Goal: Complete application form

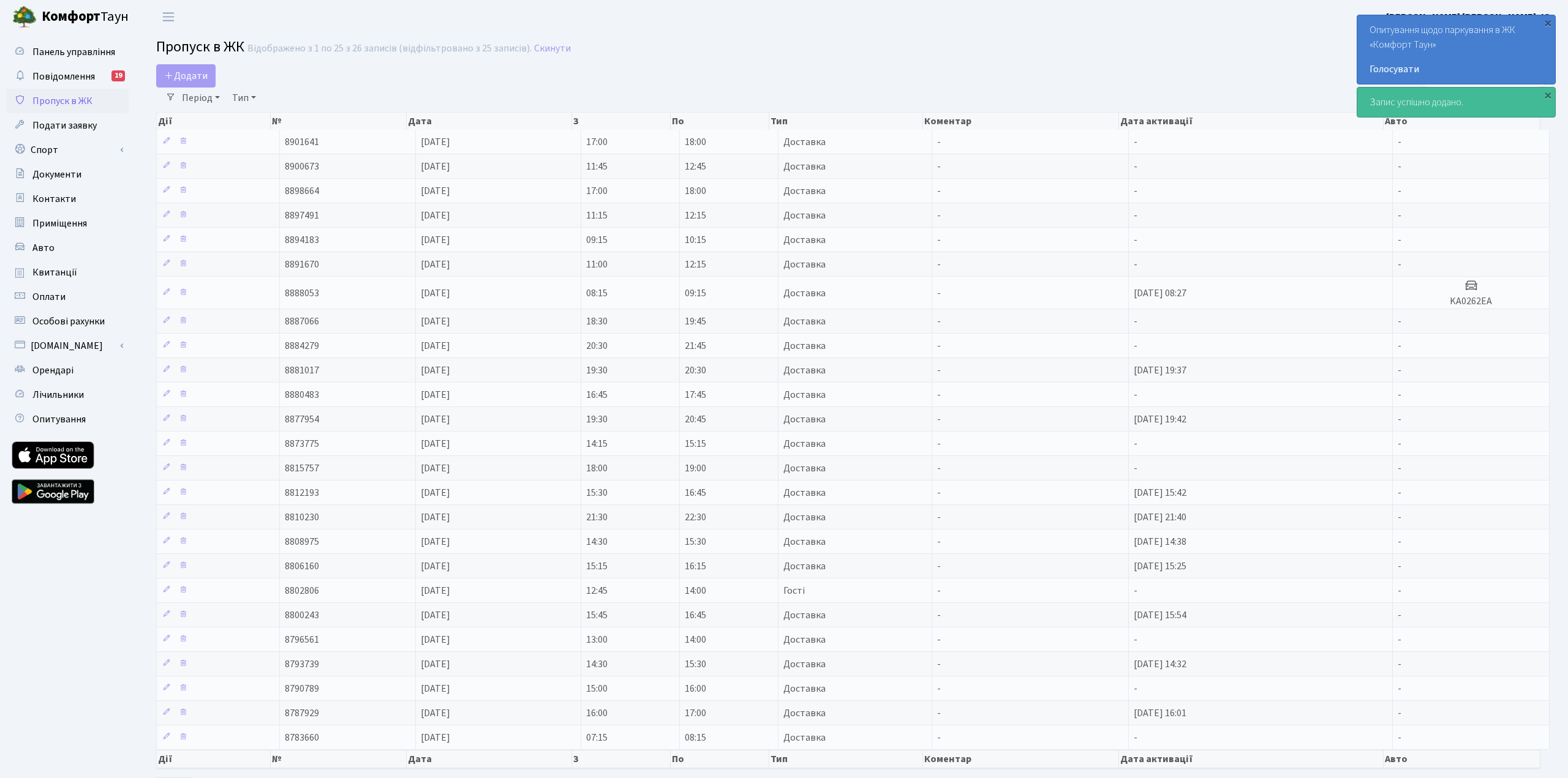
select select "25"
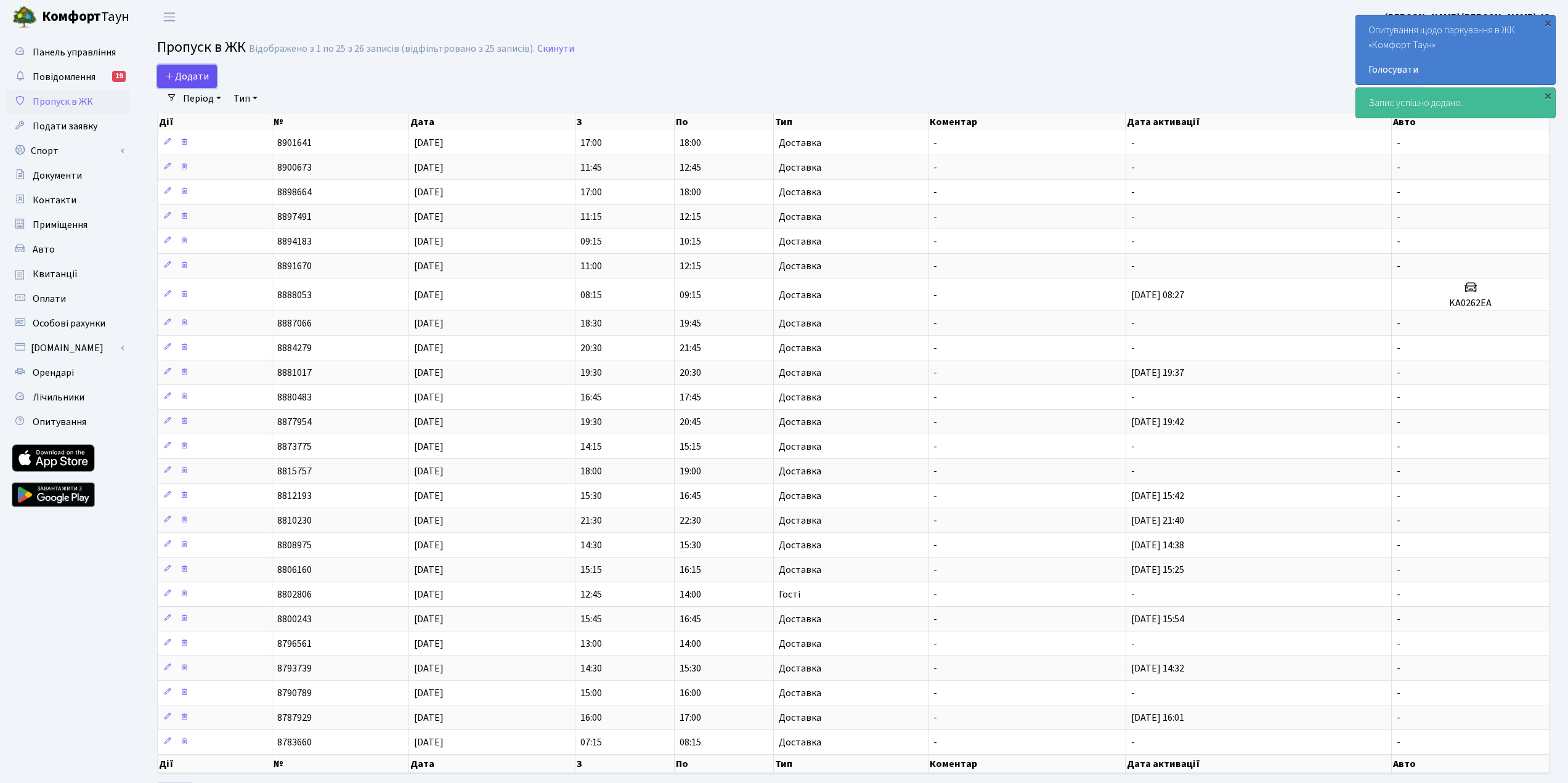
drag, startPoint x: 188, startPoint y: 76, endPoint x: 194, endPoint y: 79, distance: 6.7
click at [188, 76] on span "Додати" at bounding box center [187, 76] width 44 height 13
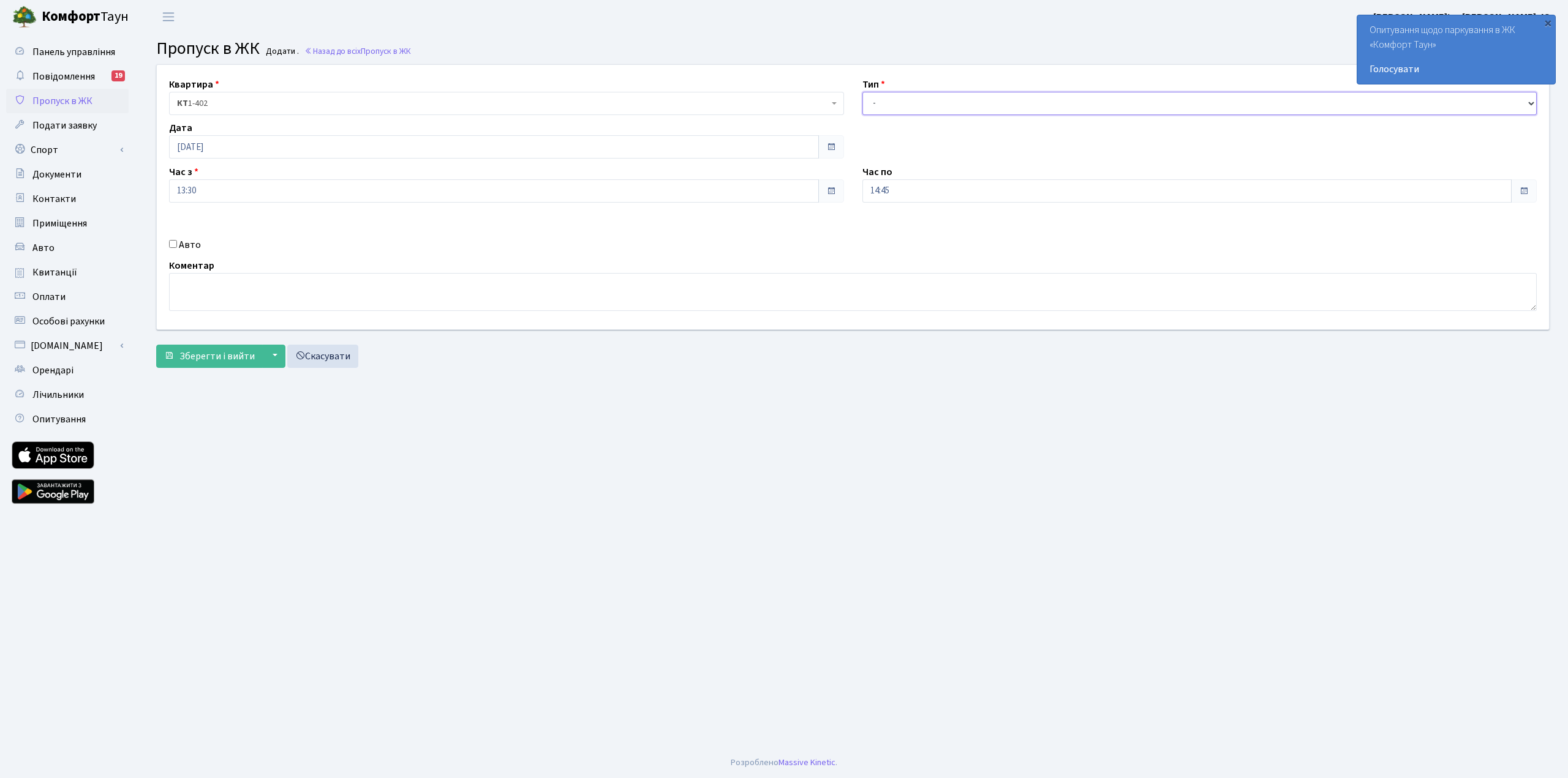
click at [1079, 111] on select "- Доставка Таксі Гості Сервіс" at bounding box center [1200, 104] width 675 height 24
select select "1"
click at [862, 92] on select "- Доставка Таксі Гості Сервіс" at bounding box center [1200, 104] width 675 height 24
click at [203, 357] on span "Зберегти і вийти" at bounding box center [217, 357] width 75 height 13
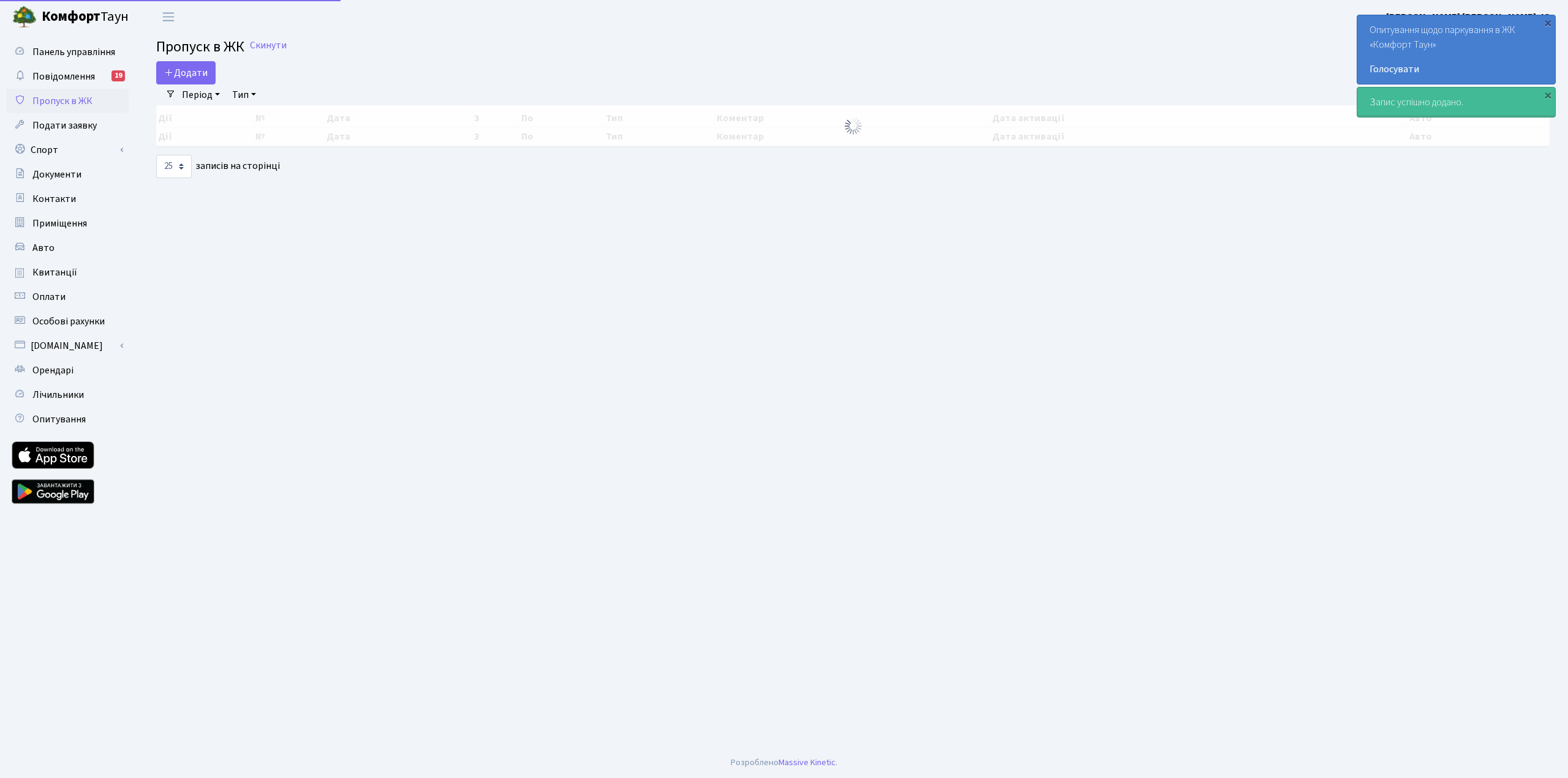
select select "25"
